Goal: Transaction & Acquisition: Purchase product/service

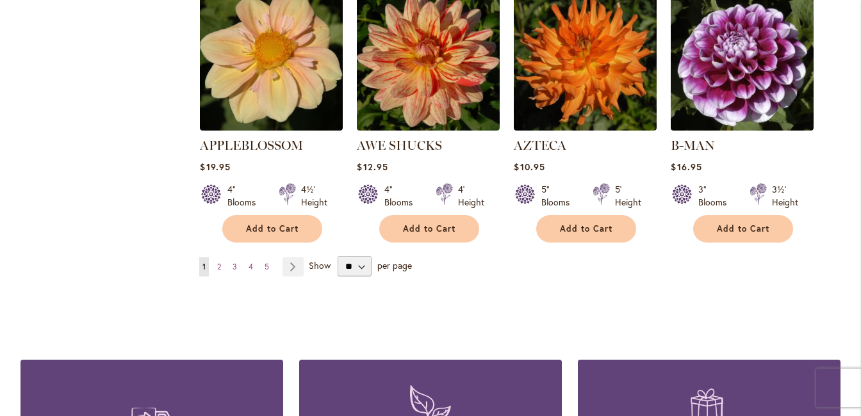
scroll to position [1132, 0]
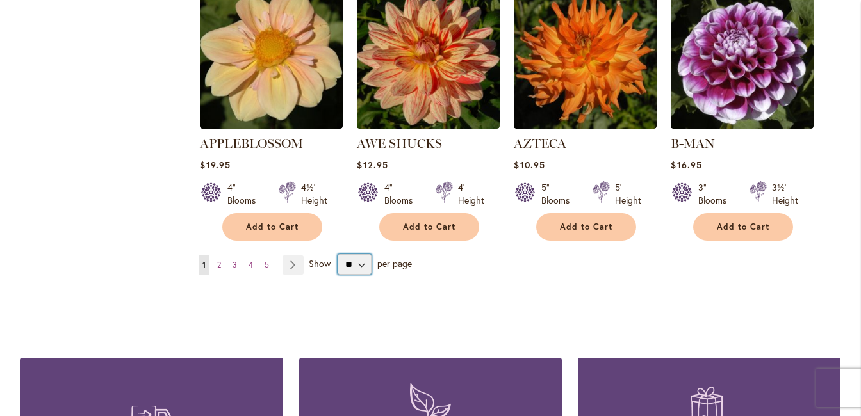
select select "**"
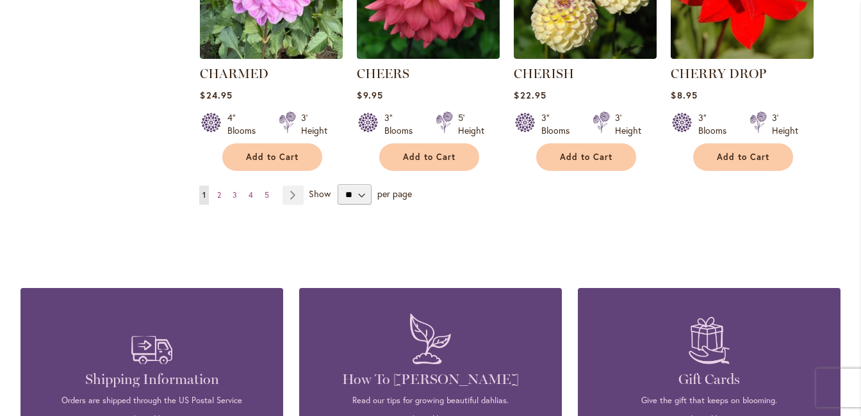
scroll to position [4467, 0]
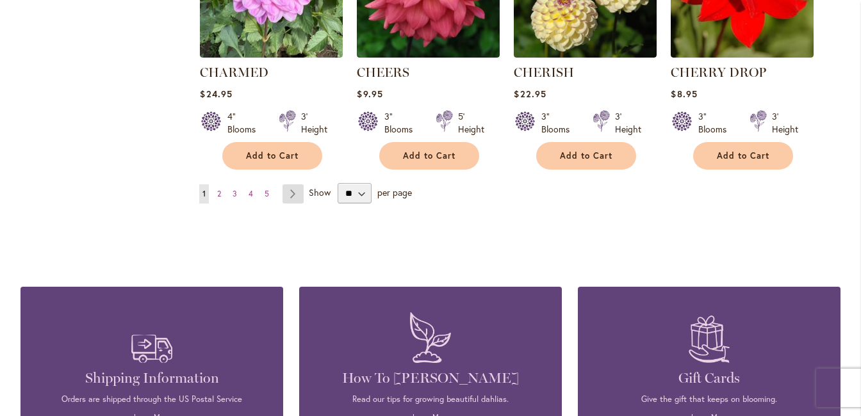
click at [296, 184] on link "Page Next" at bounding box center [292, 193] width 21 height 19
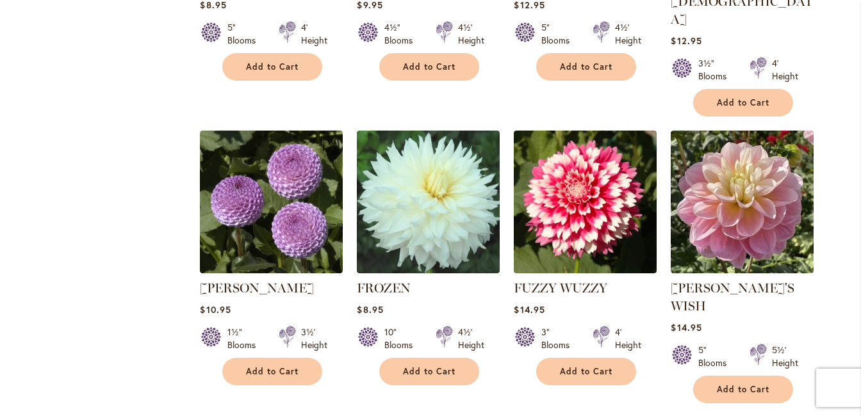
scroll to position [4376, 0]
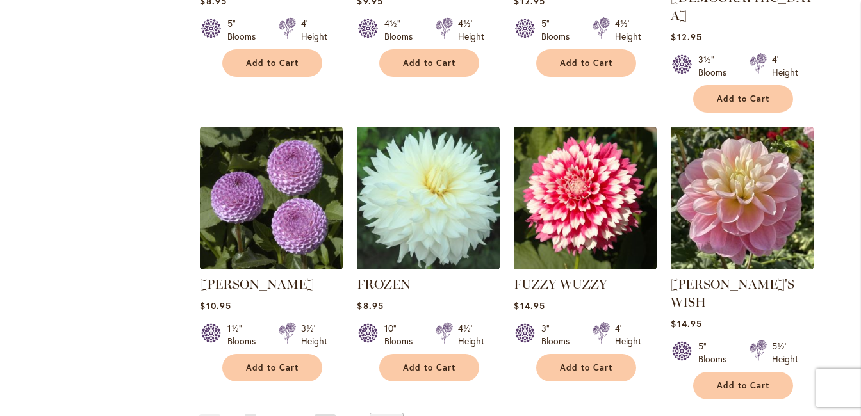
click at [322, 414] on link "Page Next" at bounding box center [325, 423] width 21 height 19
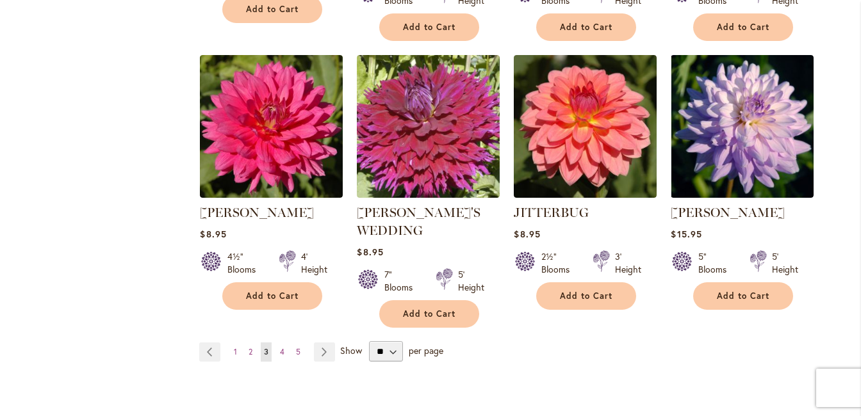
scroll to position [4429, 0]
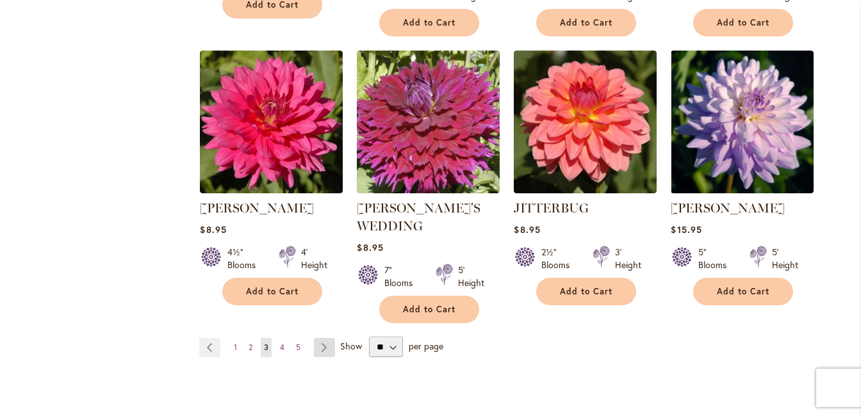
click at [327, 338] on link "Page Next" at bounding box center [324, 347] width 21 height 19
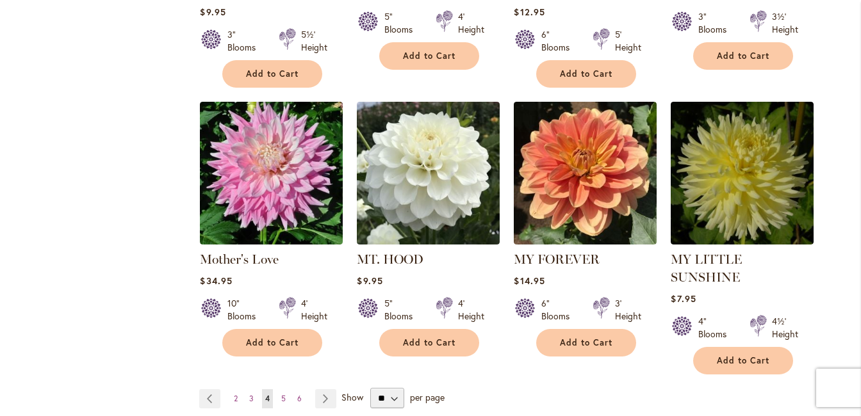
scroll to position [4336, 0]
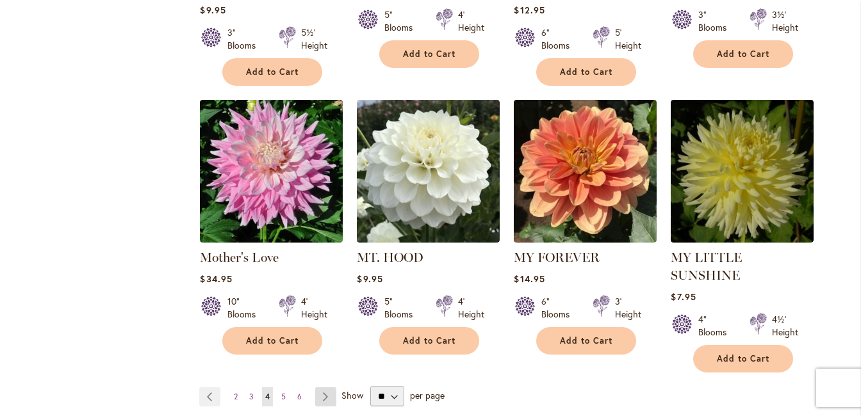
click at [325, 388] on link "Page Next" at bounding box center [325, 397] width 21 height 19
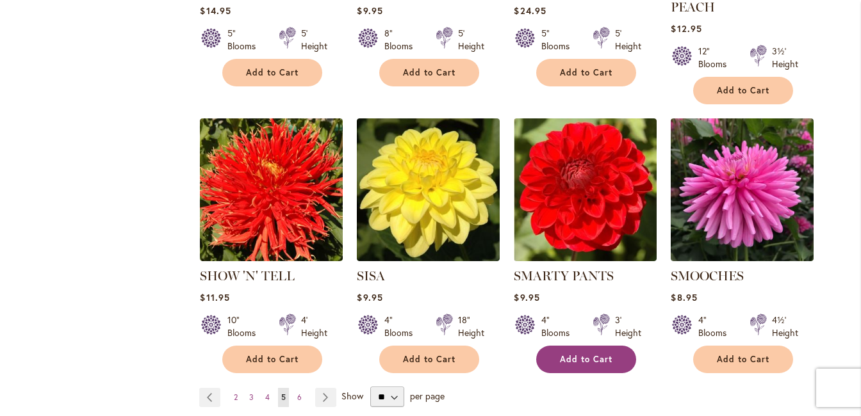
scroll to position [4319, 0]
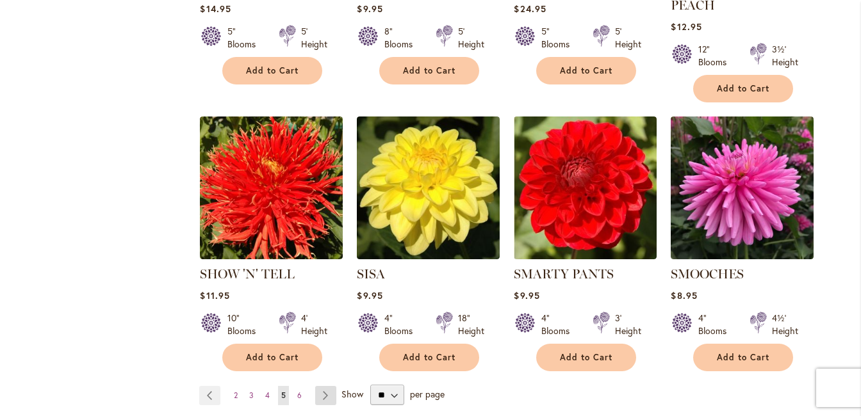
click at [324, 386] on link "Page Next" at bounding box center [325, 395] width 21 height 19
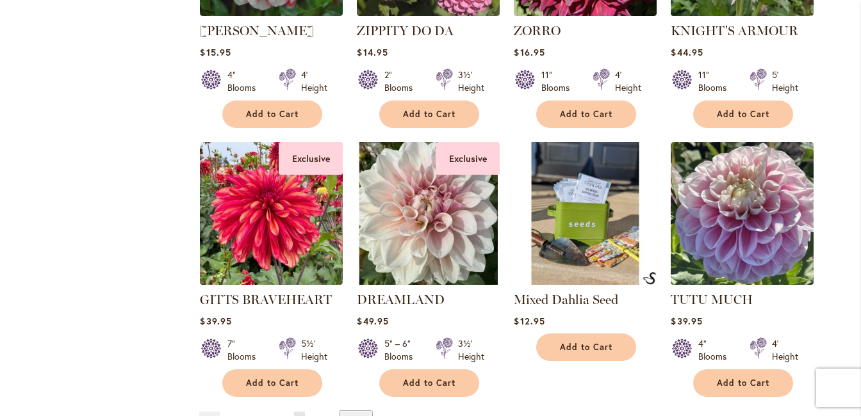
scroll to position [4223, 0]
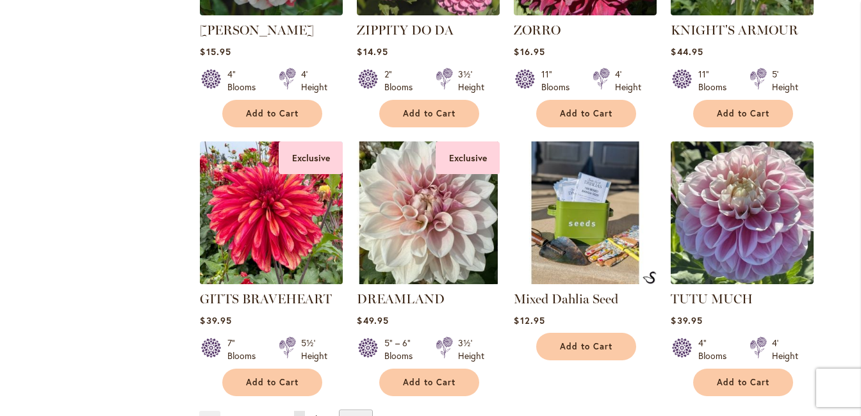
click at [271, 204] on img at bounding box center [272, 213] width 150 height 150
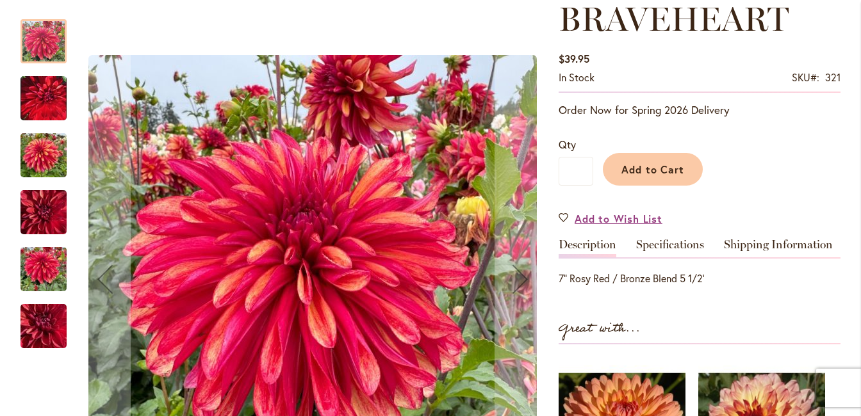
scroll to position [217, 0]
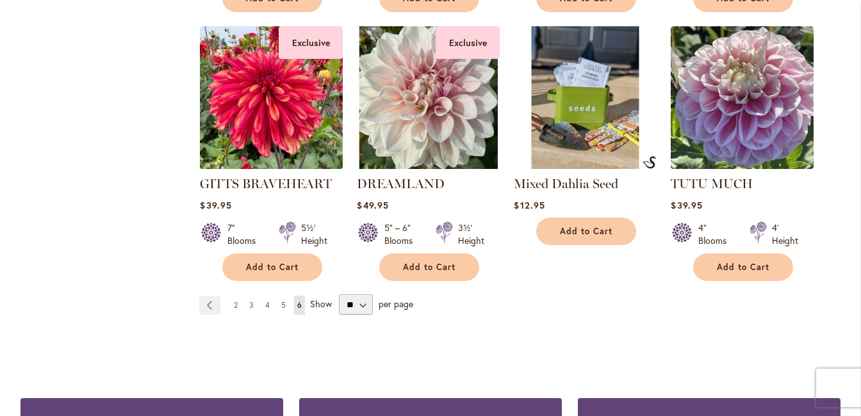
scroll to position [4346, 0]
